Goal: Information Seeking & Learning: Learn about a topic

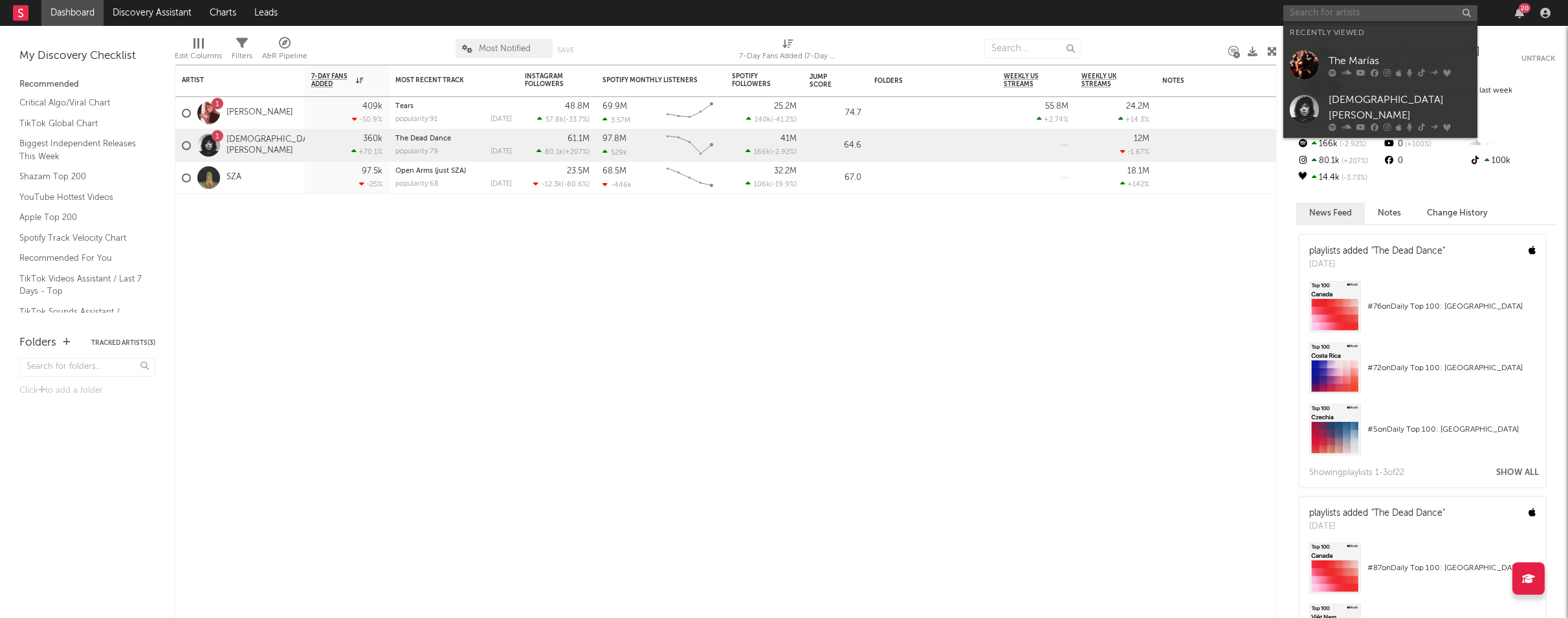
click at [1392, 18] on input "text" at bounding box center [1380, 13] width 194 height 16
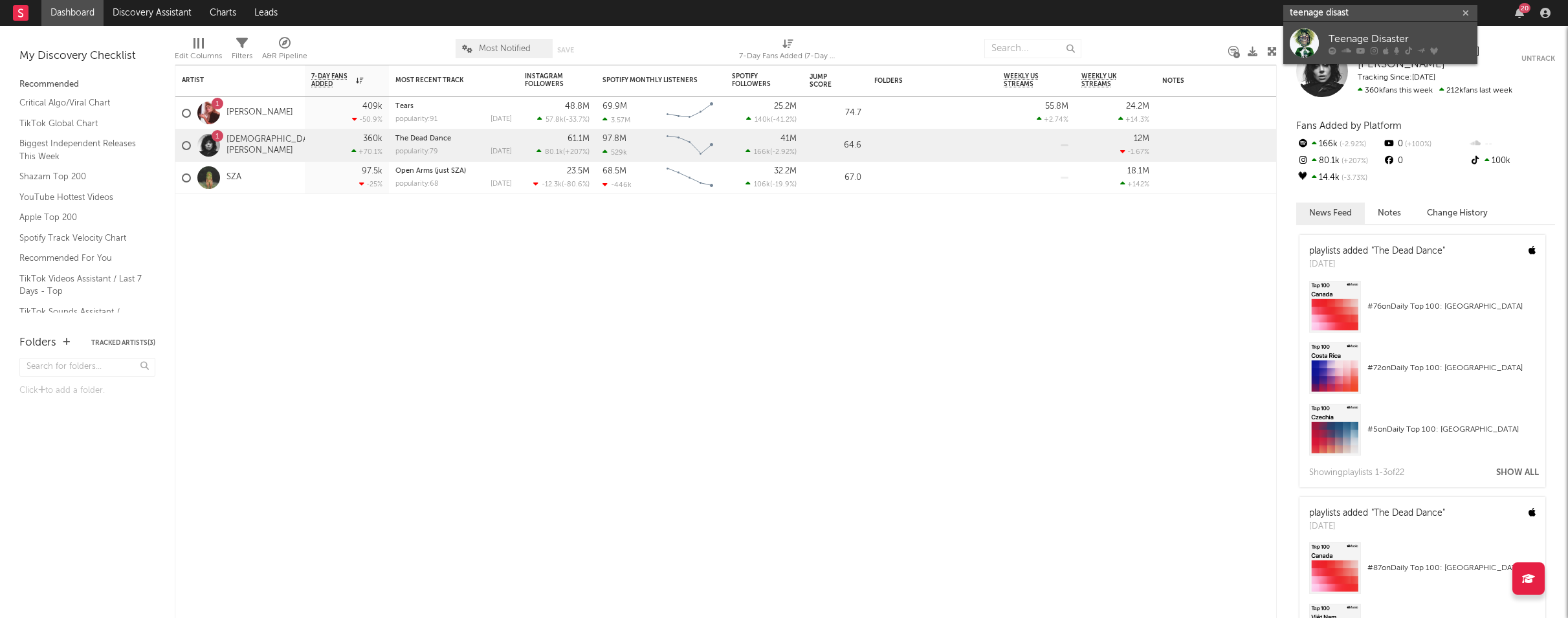
type input "teenage disast"
click at [1383, 28] on link "Teenage Disaster" at bounding box center [1380, 43] width 194 height 42
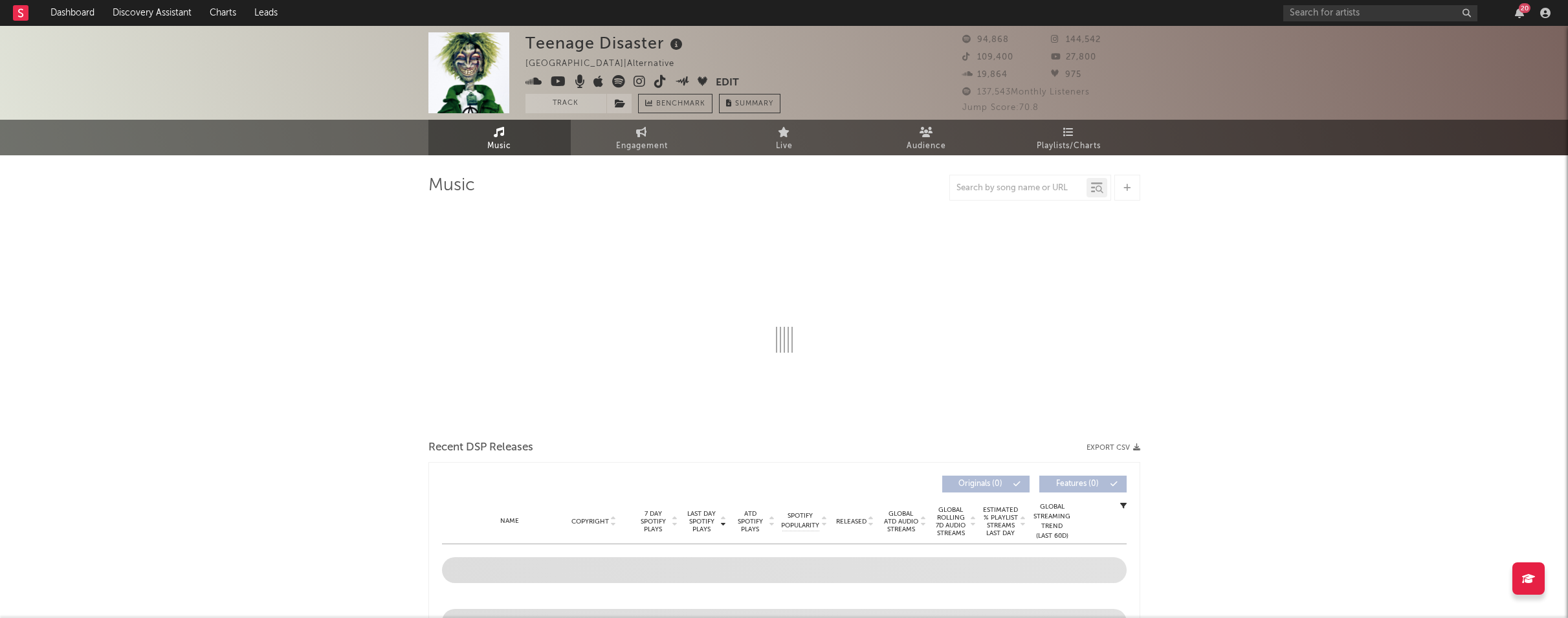
select select "6m"
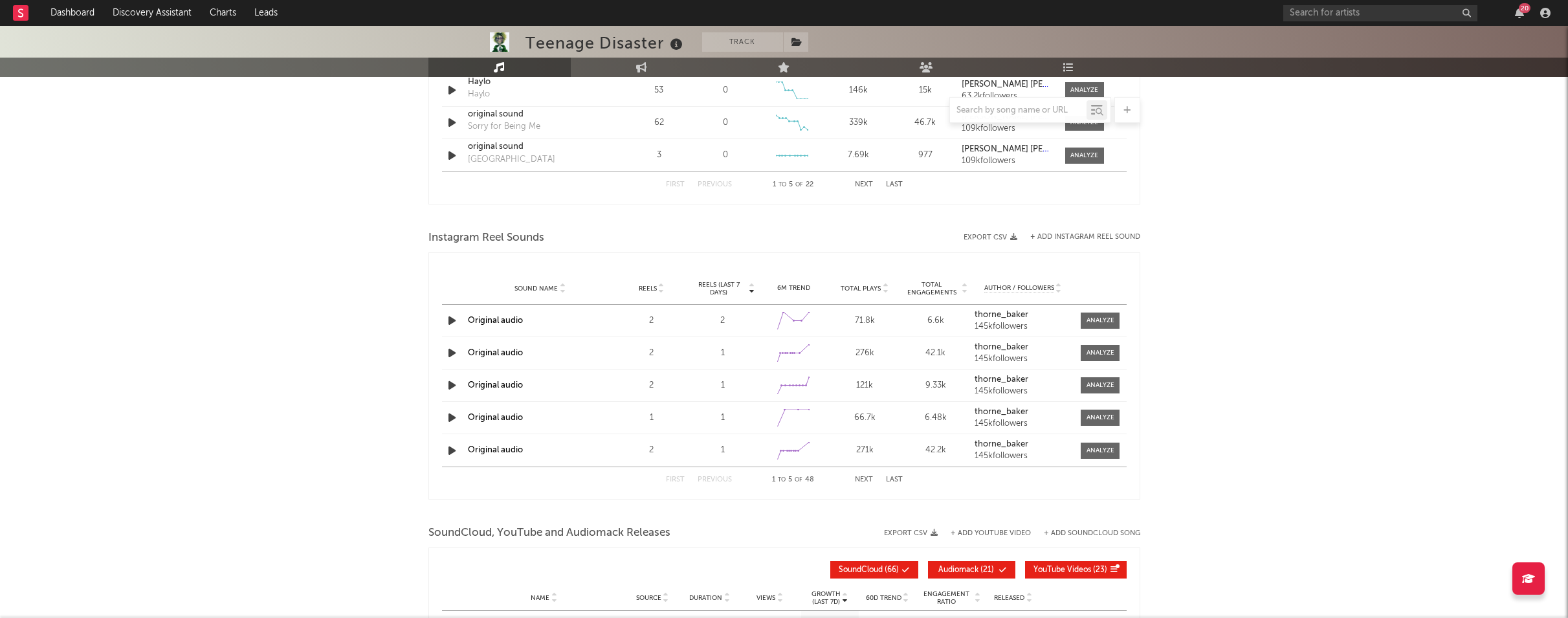
scroll to position [1363, 0]
